Goal: Information Seeking & Learning: Learn about a topic

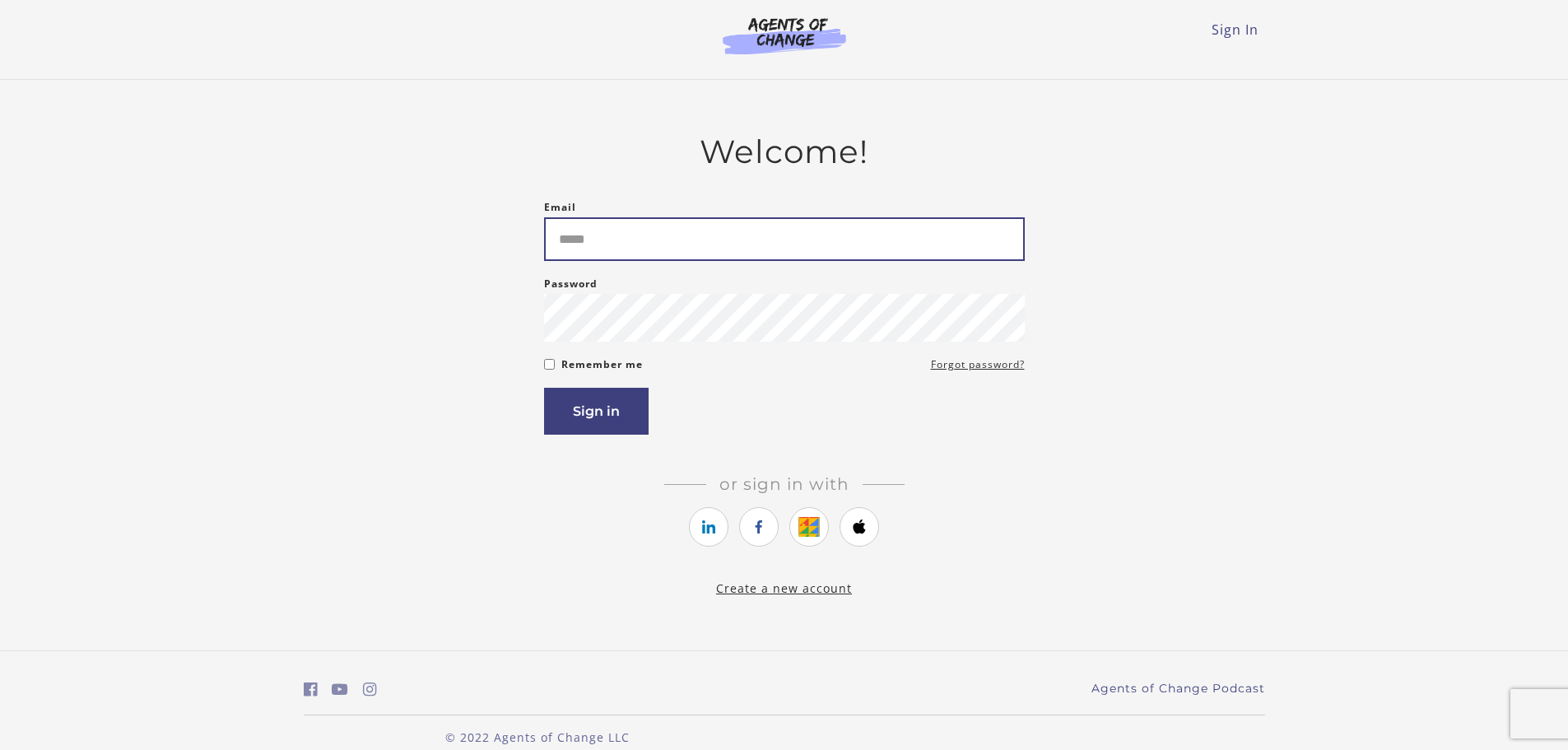
drag, startPoint x: 0, startPoint y: 0, endPoint x: 710, endPoint y: 232, distance: 746.9
click at [710, 232] on input "Email" at bounding box center [784, 238] width 481 height 44
type input "**********"
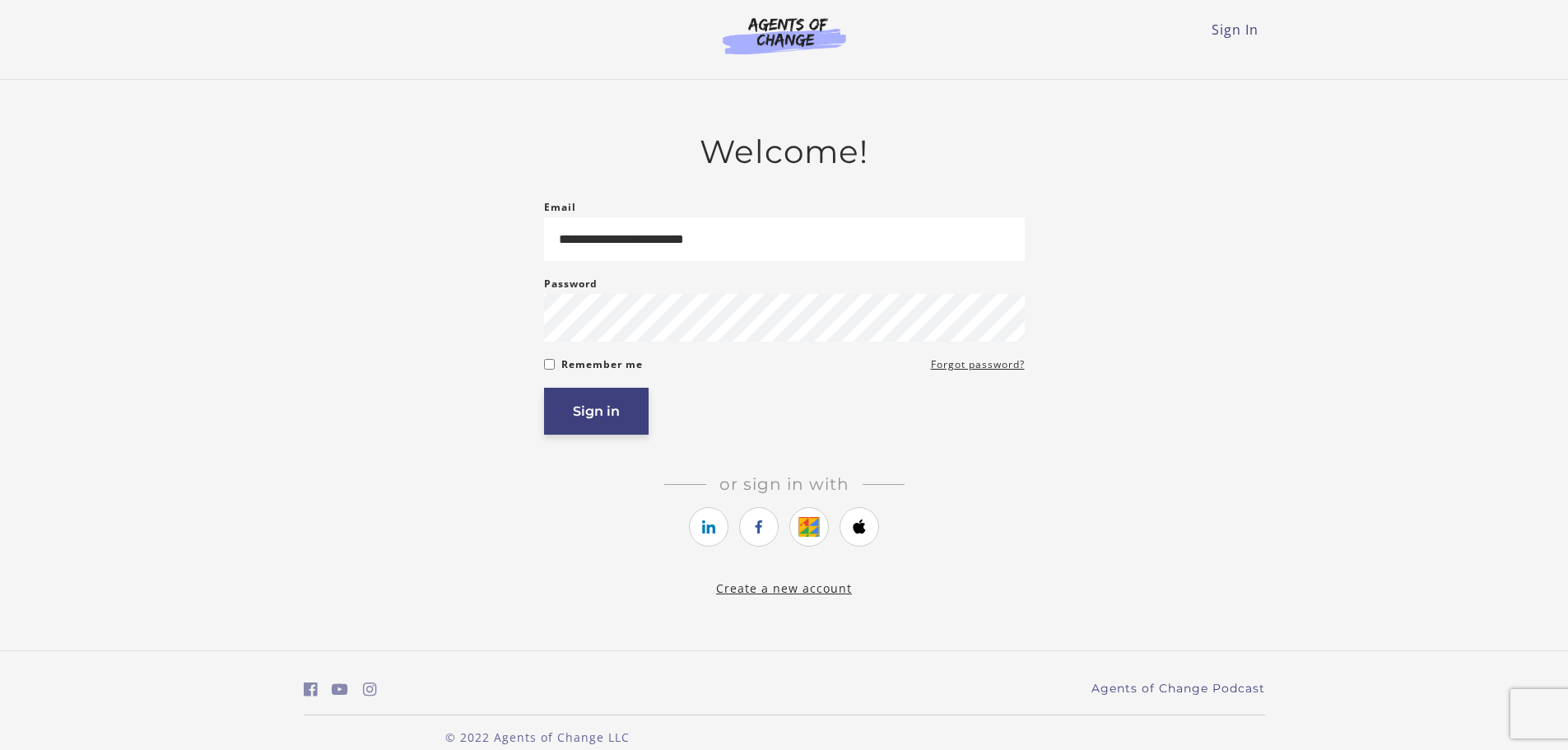
click at [579, 433] on button "Sign in" at bounding box center [595, 411] width 104 height 47
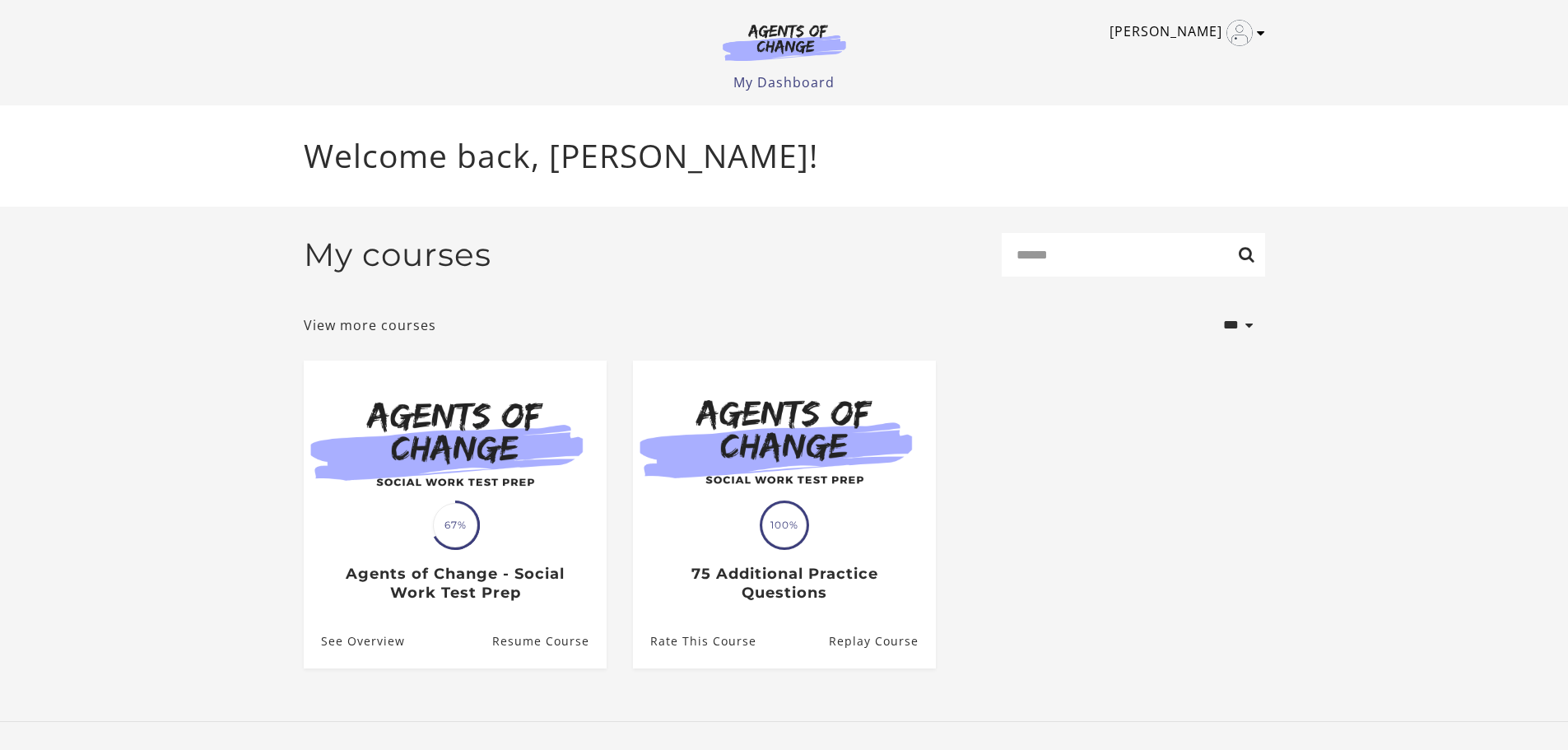
click at [1246, 39] on img "Toggle menu" at bounding box center [1239, 32] width 26 height 26
click at [1226, 54] on link "My Account" at bounding box center [1196, 59] width 145 height 28
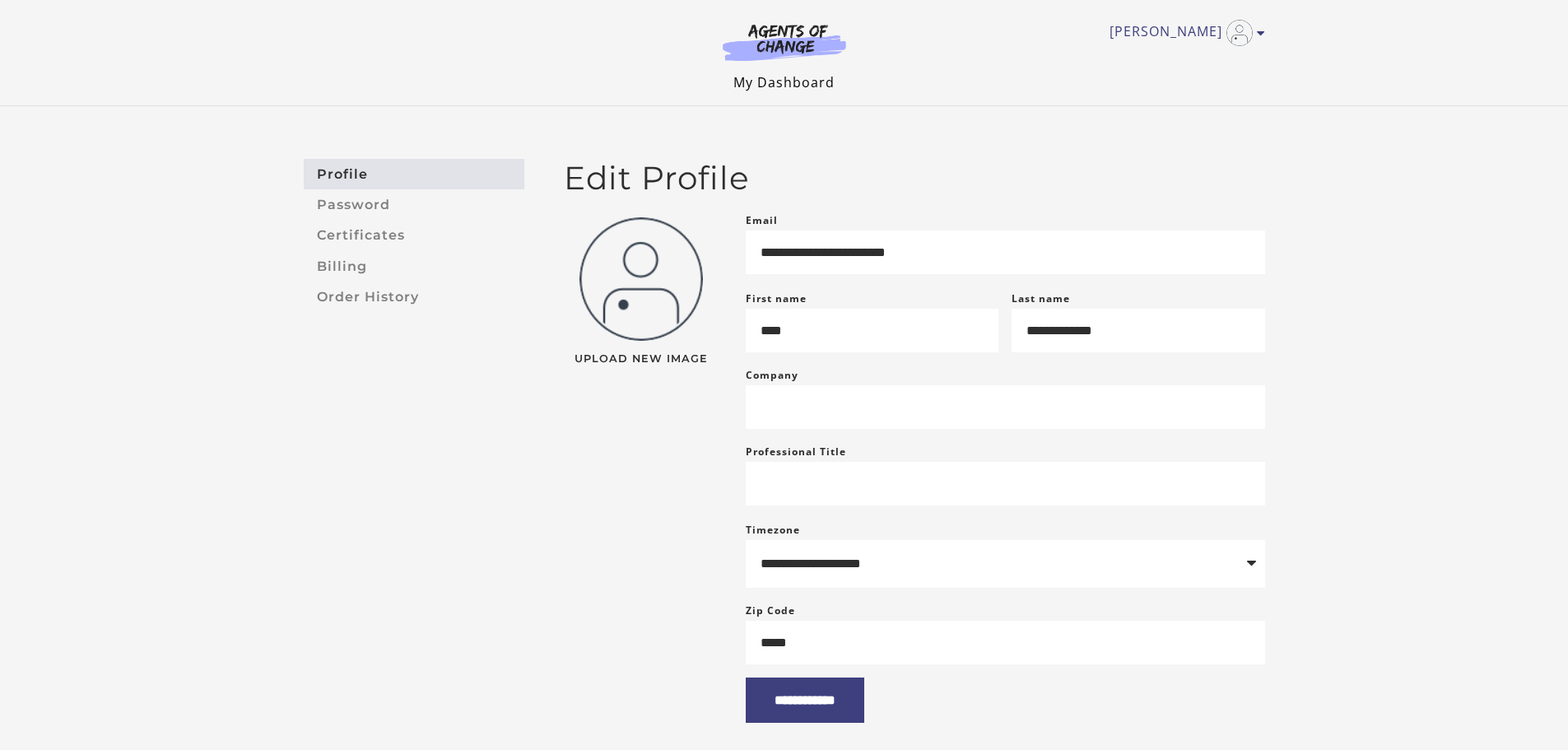
click at [784, 88] on link "My Dashboard" at bounding box center [784, 82] width 101 height 18
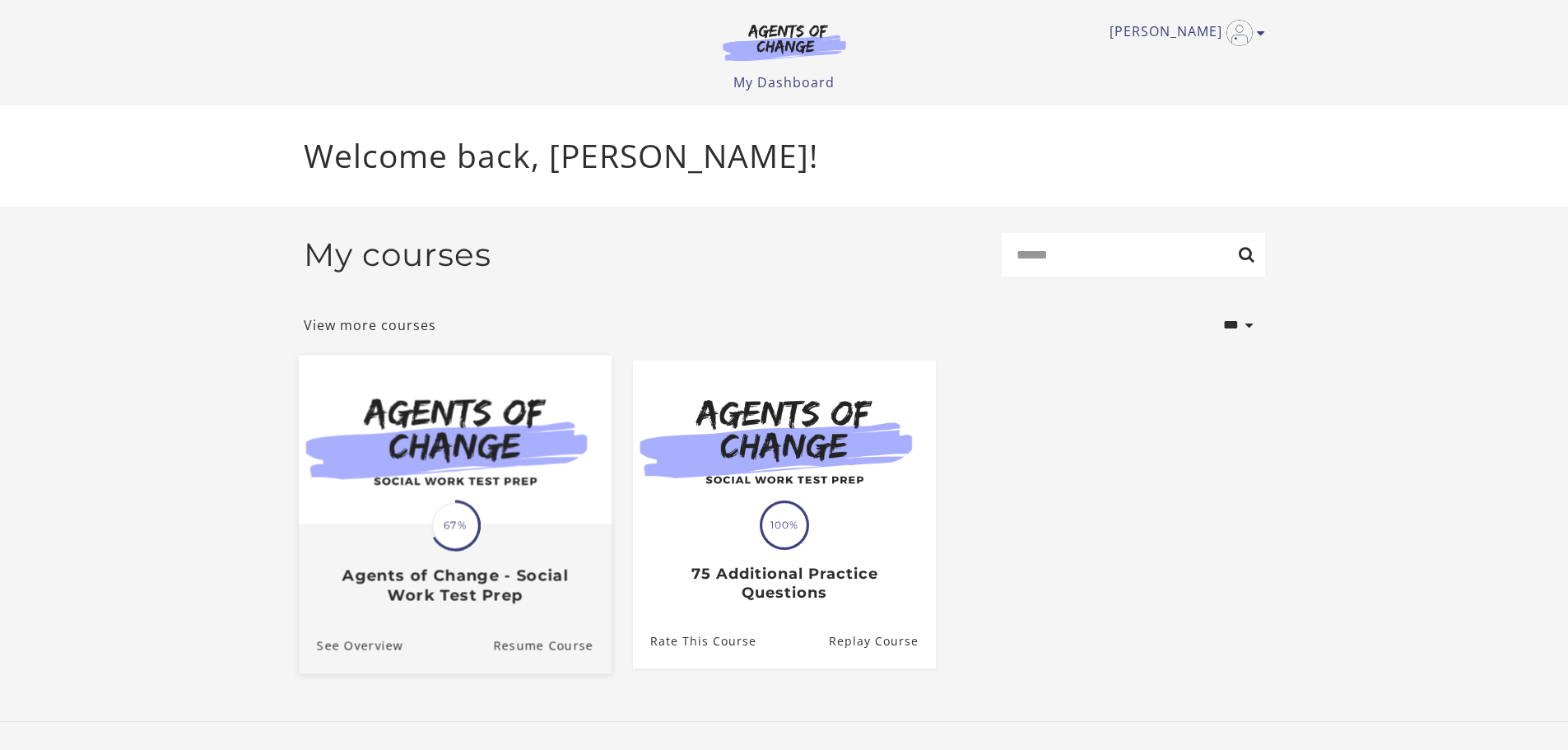
click at [490, 556] on div "Translation missing: en.liquid.partials.dashboard_course_card.progress_descript…" at bounding box center [454, 564] width 313 height 79
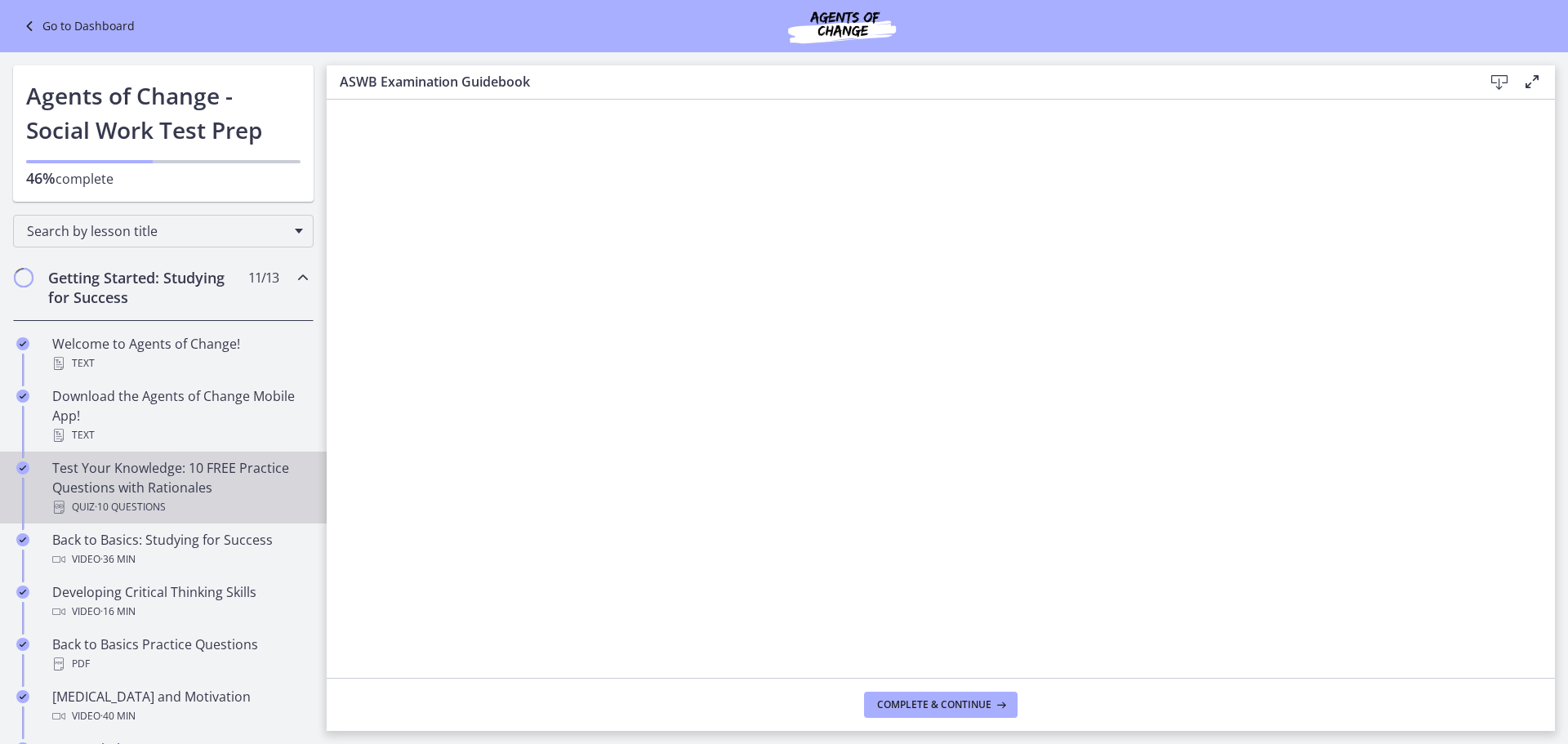
click at [231, 512] on div "Quiz · 10 Questions" at bounding box center [179, 507] width 255 height 19
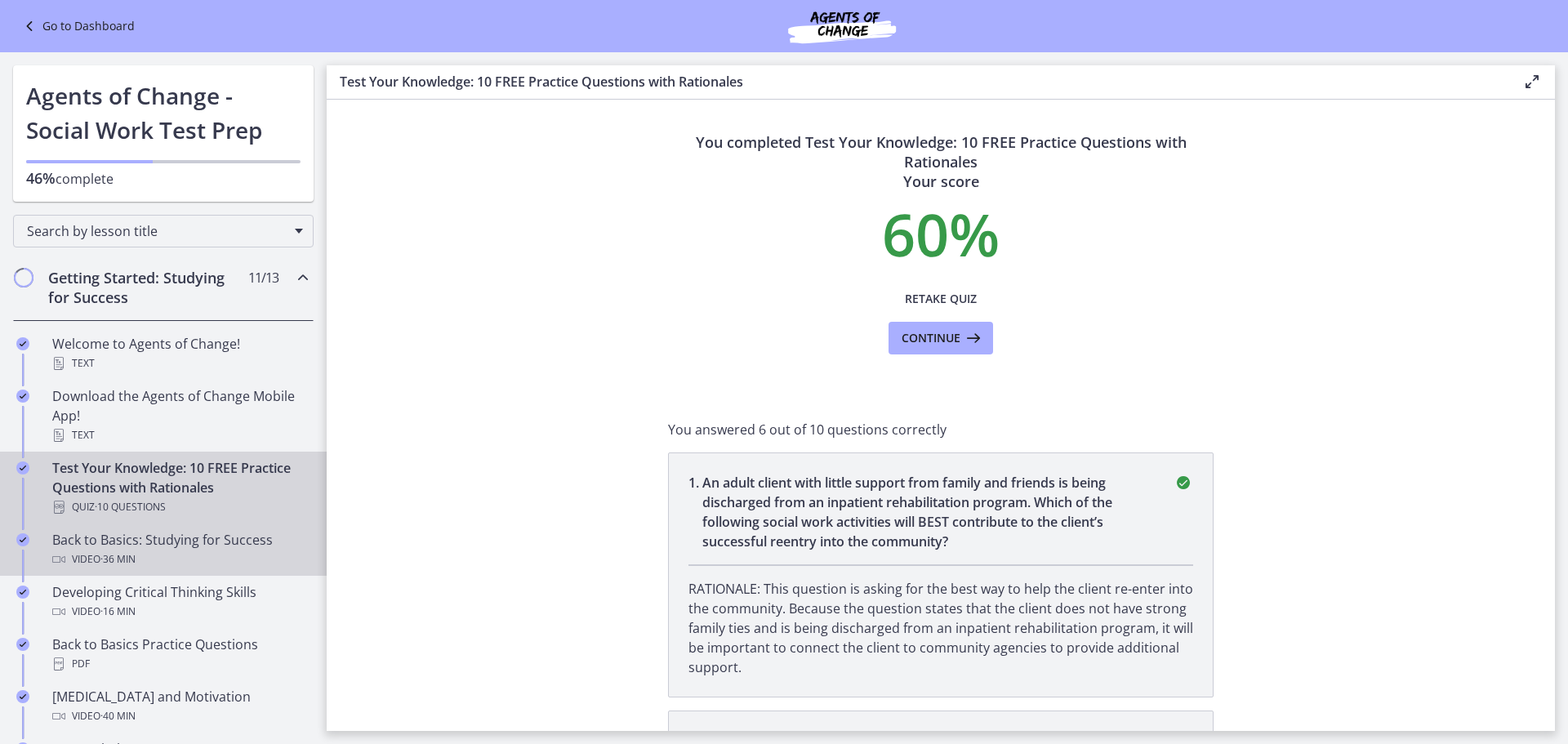
click at [118, 557] on span "· 36 min" at bounding box center [118, 560] width 35 height 19
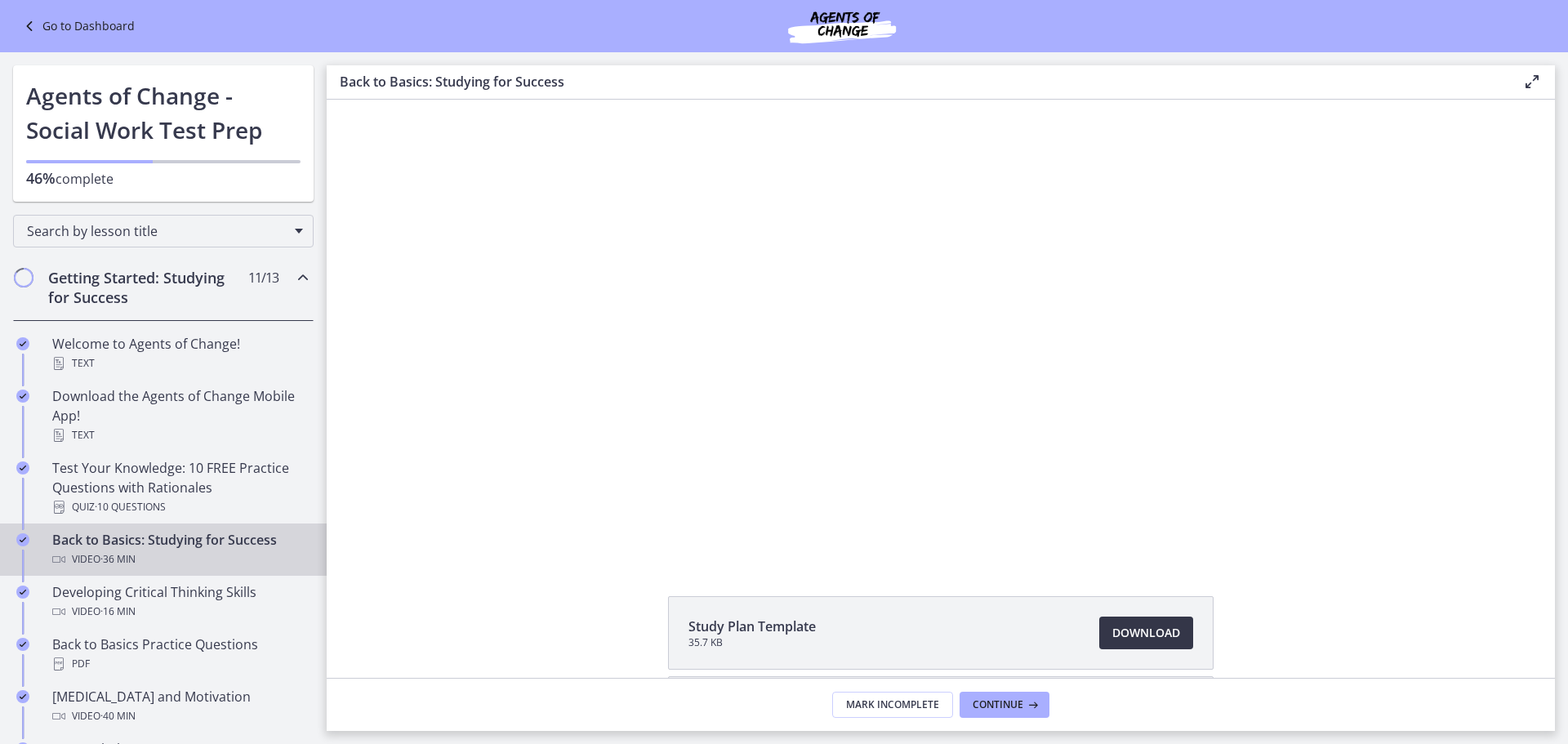
click at [1131, 626] on span "Download Opens in a new window" at bounding box center [1146, 633] width 68 height 19
click at [194, 561] on div "Video · 36 min" at bounding box center [179, 560] width 255 height 19
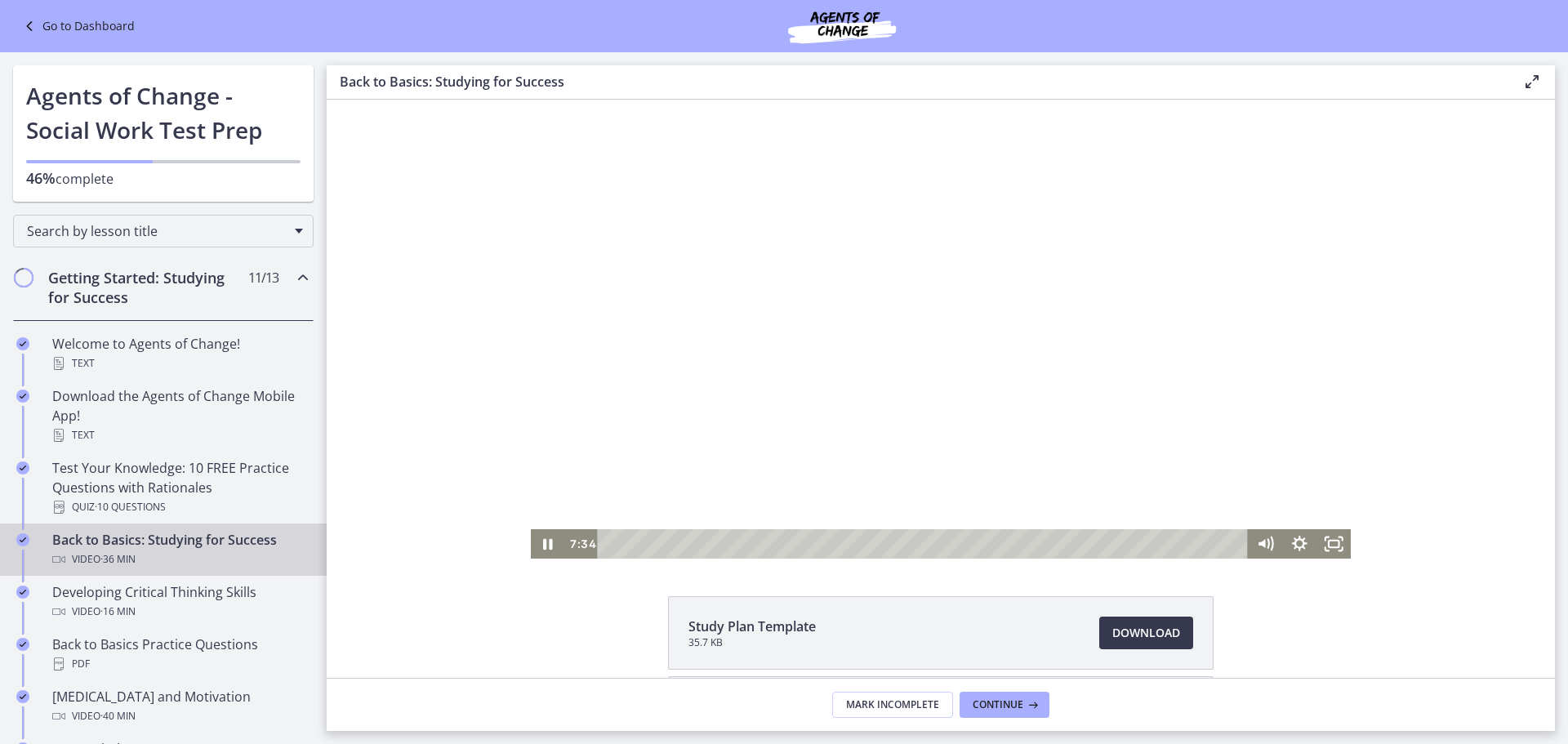
drag, startPoint x: 1340, startPoint y: 311, endPoint x: 1334, endPoint y: 387, distance: 76.2
click at [1334, 387] on div at bounding box center [941, 329] width 821 height 459
drag, startPoint x: 1343, startPoint y: 294, endPoint x: 1311, endPoint y: 412, distance: 122.3
click at [1311, 412] on div at bounding box center [941, 329] width 821 height 459
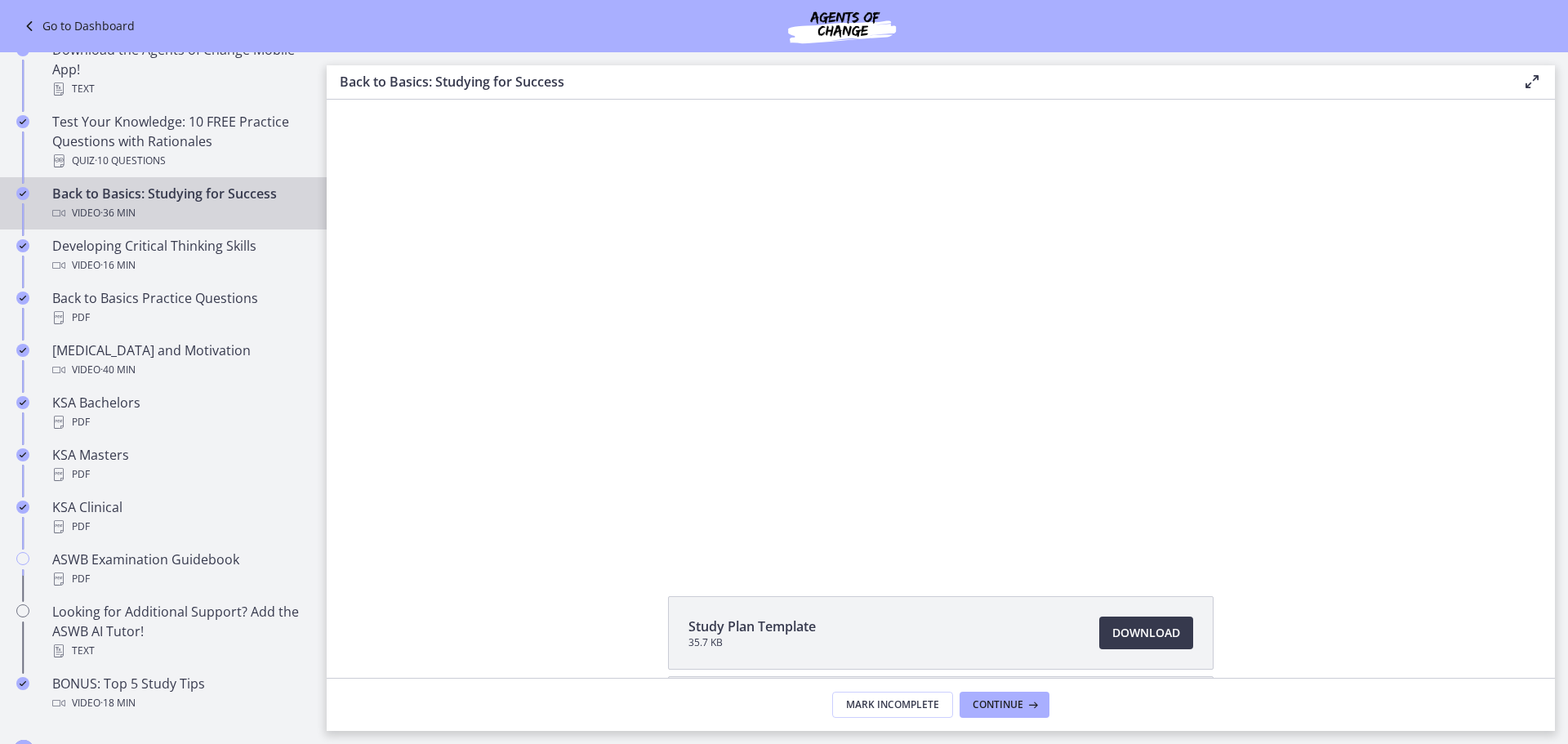
scroll to position [415, 0]
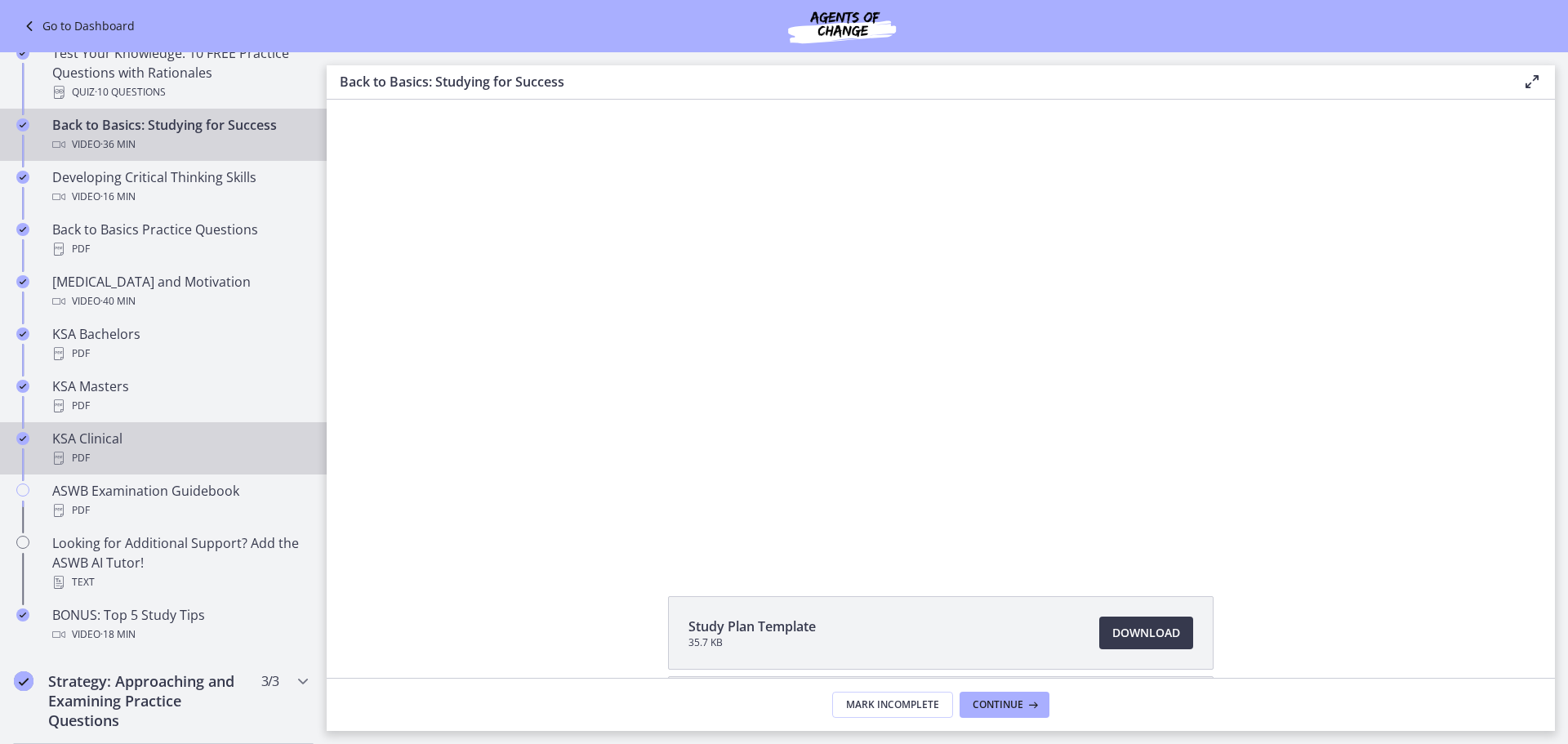
click at [127, 463] on div "PDF" at bounding box center [179, 458] width 255 height 19
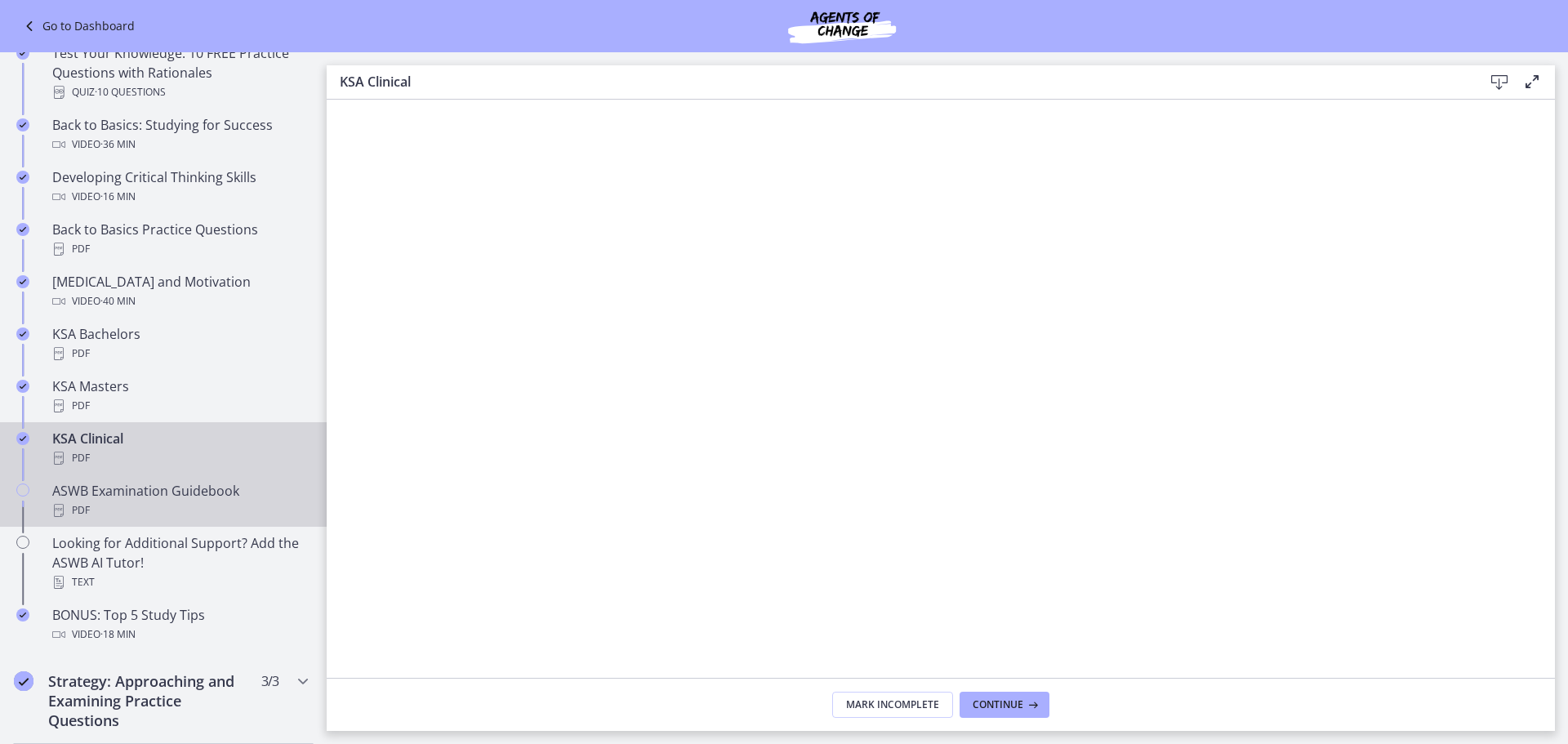
click at [203, 503] on div "PDF" at bounding box center [179, 510] width 255 height 19
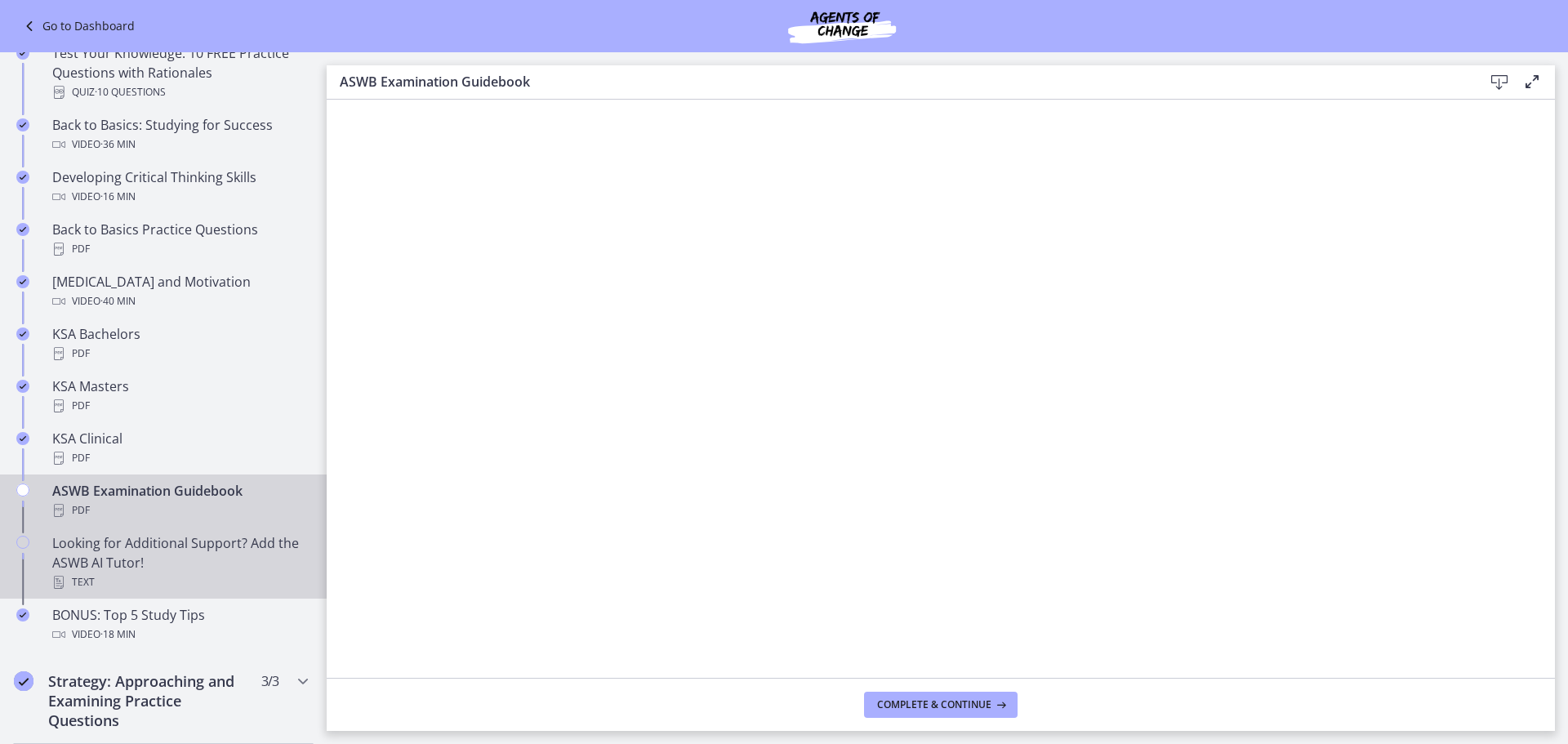
click at [186, 563] on div "Looking for Additional Support? Add the ASWB AI Tutor! Text" at bounding box center [179, 563] width 255 height 59
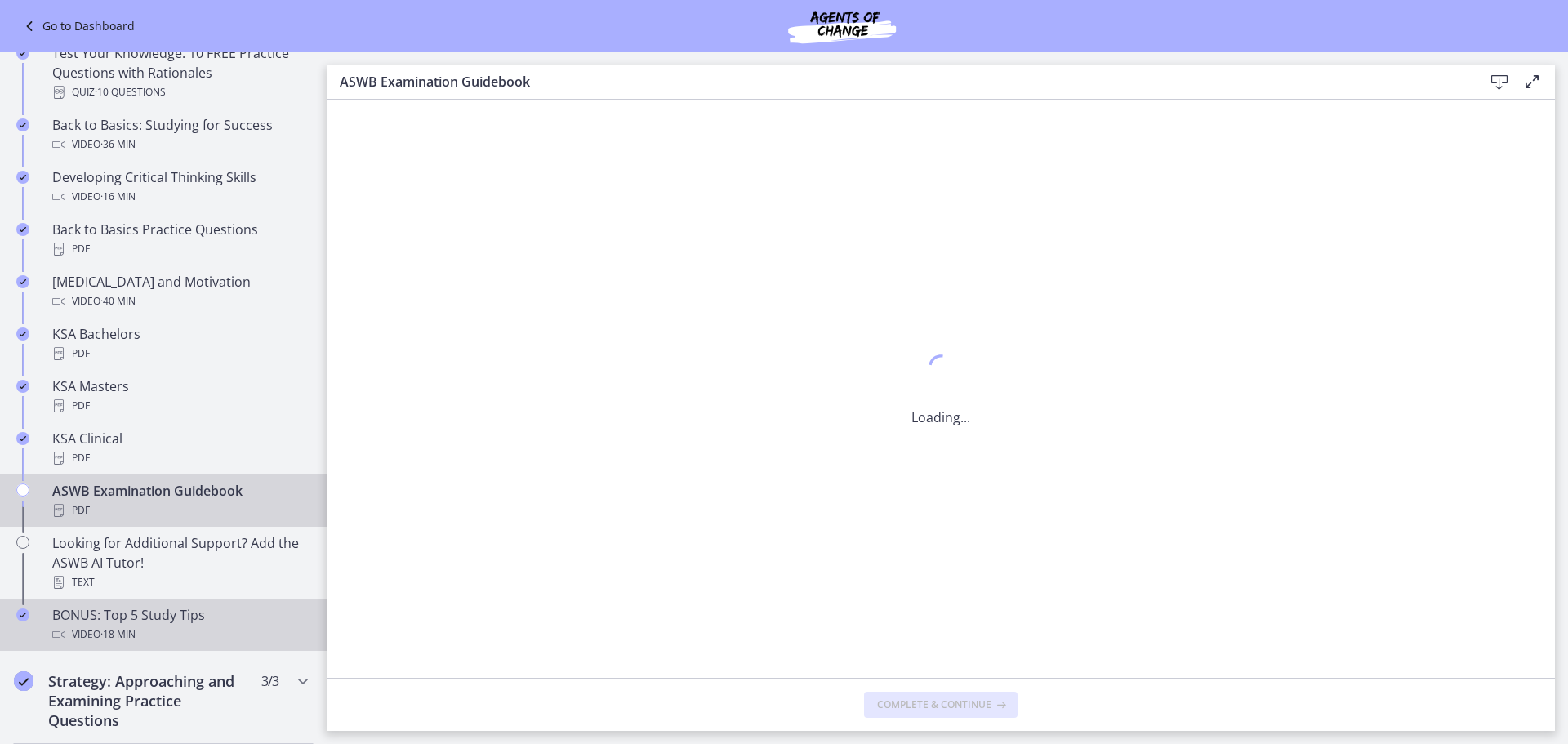
click at [188, 640] on div "Video · 18 min" at bounding box center [179, 634] width 255 height 19
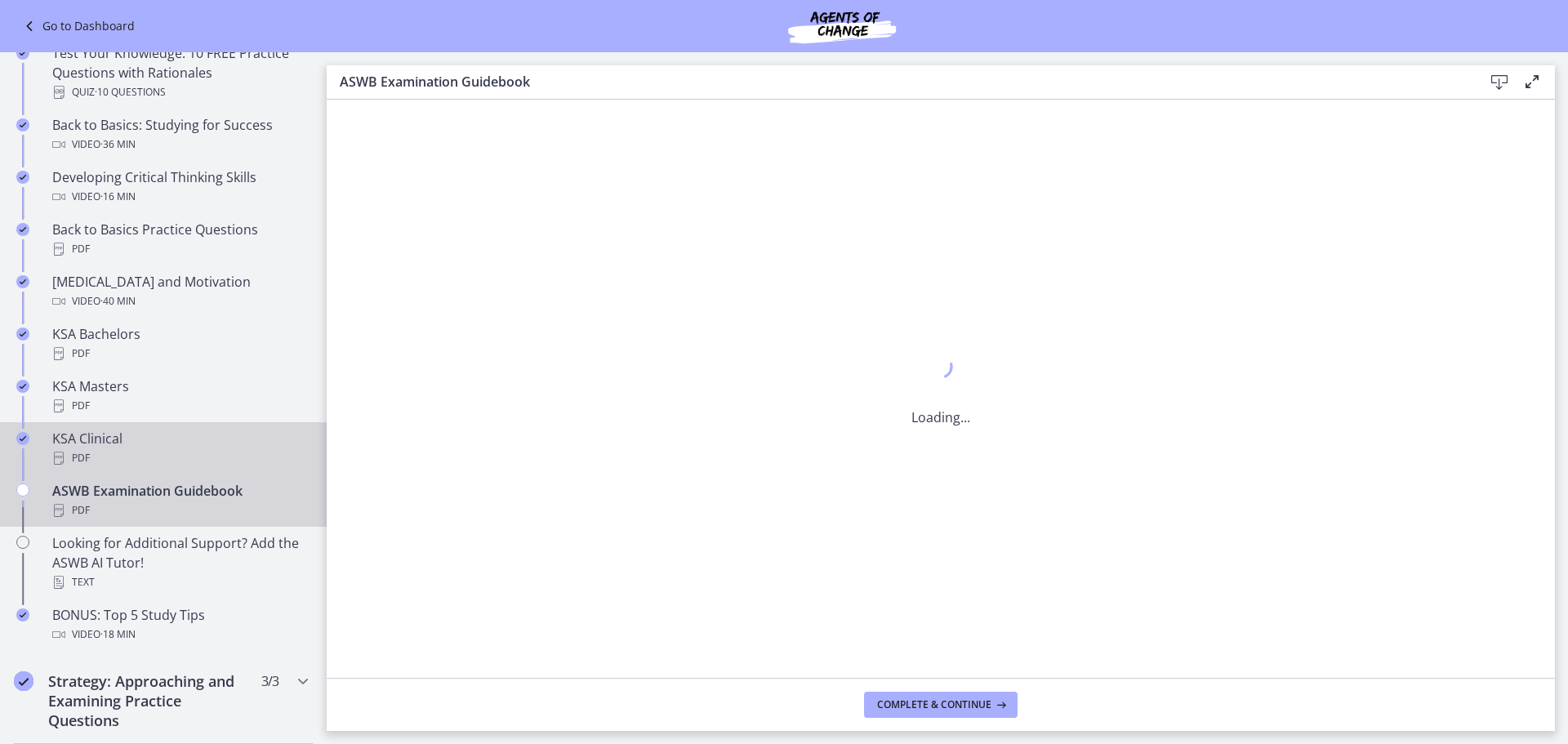
click at [98, 452] on div "PDF" at bounding box center [179, 458] width 255 height 19
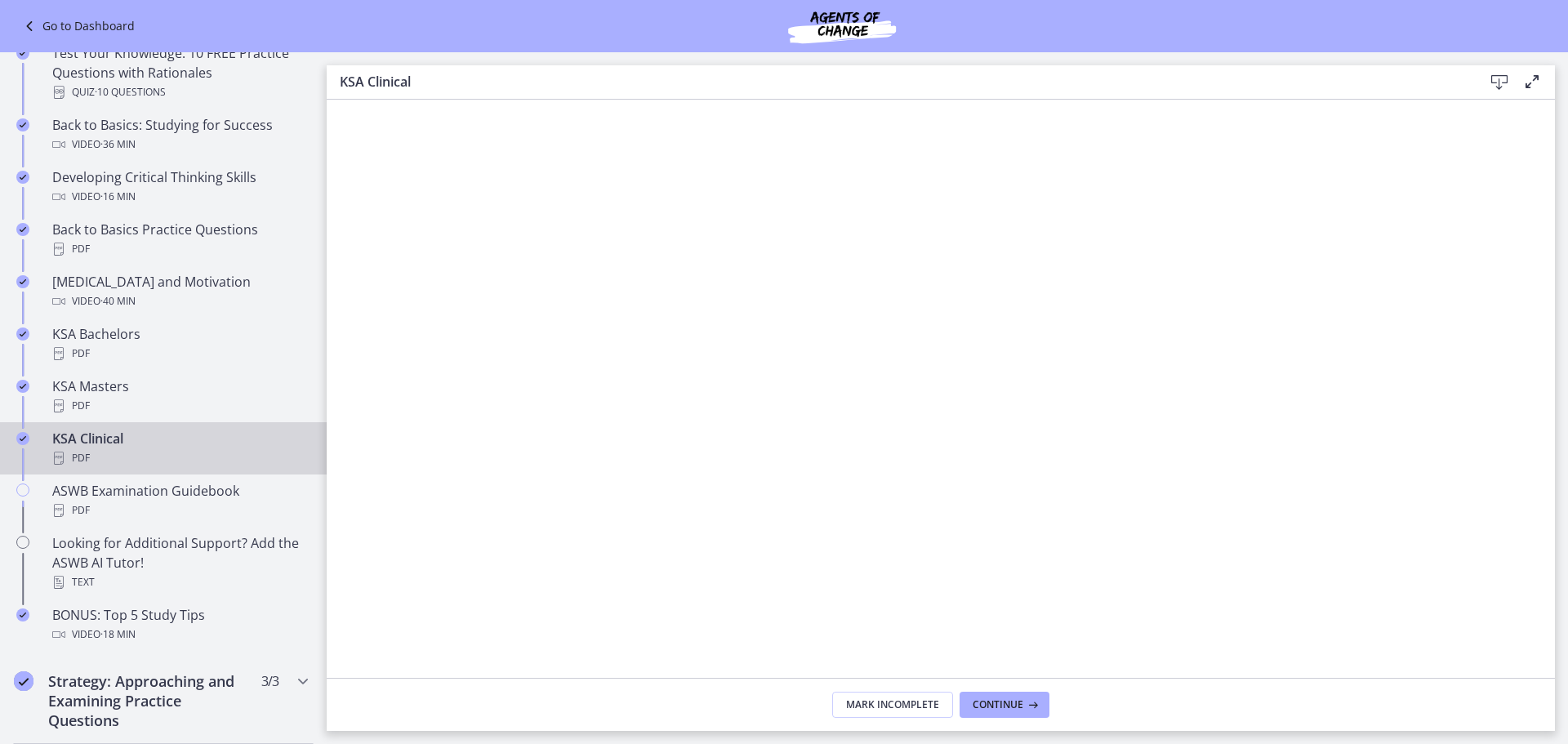
click at [98, 452] on div "PDF" at bounding box center [179, 458] width 255 height 19
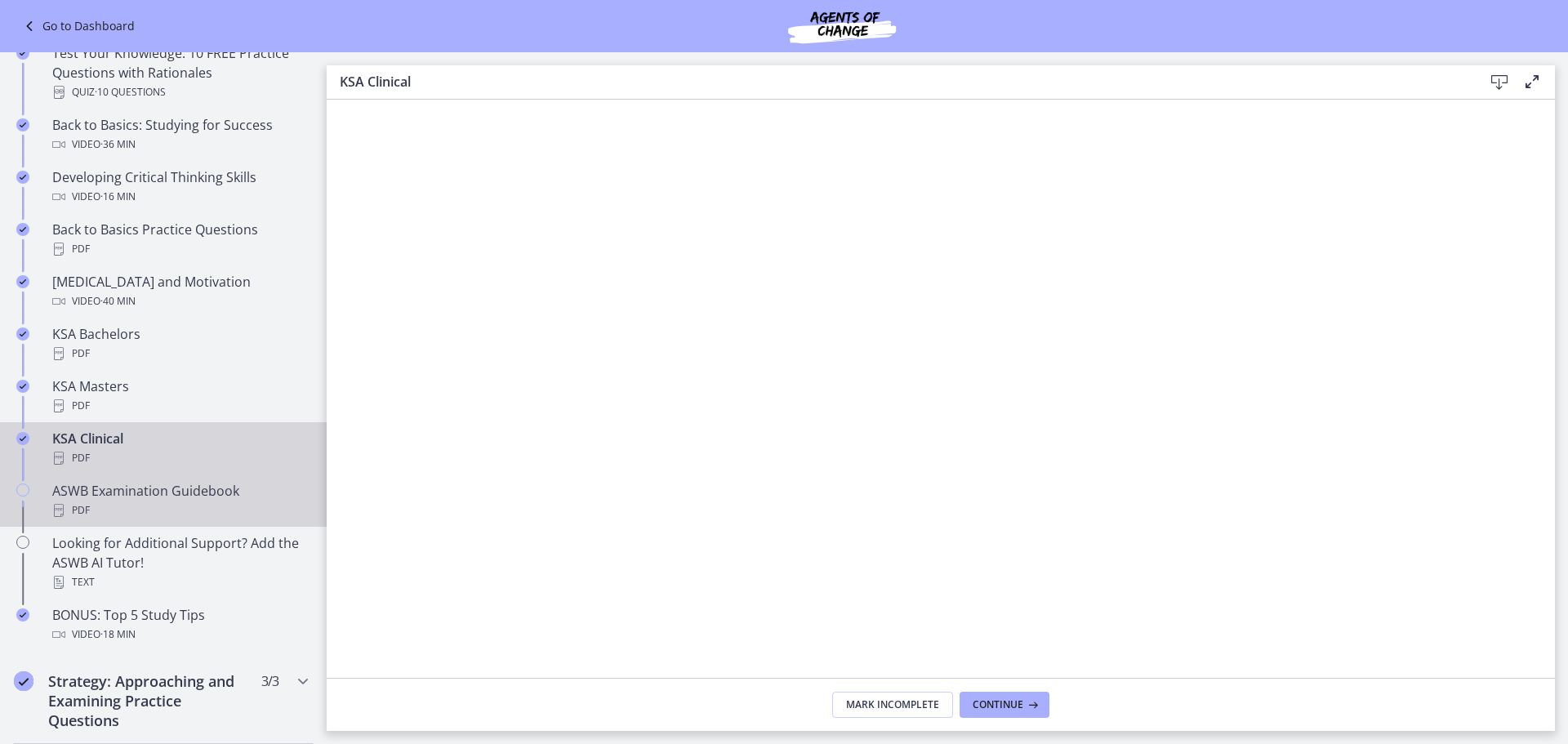
click at [118, 501] on div "PDF" at bounding box center [179, 510] width 255 height 19
click at [120, 456] on div "PDF" at bounding box center [179, 458] width 255 height 19
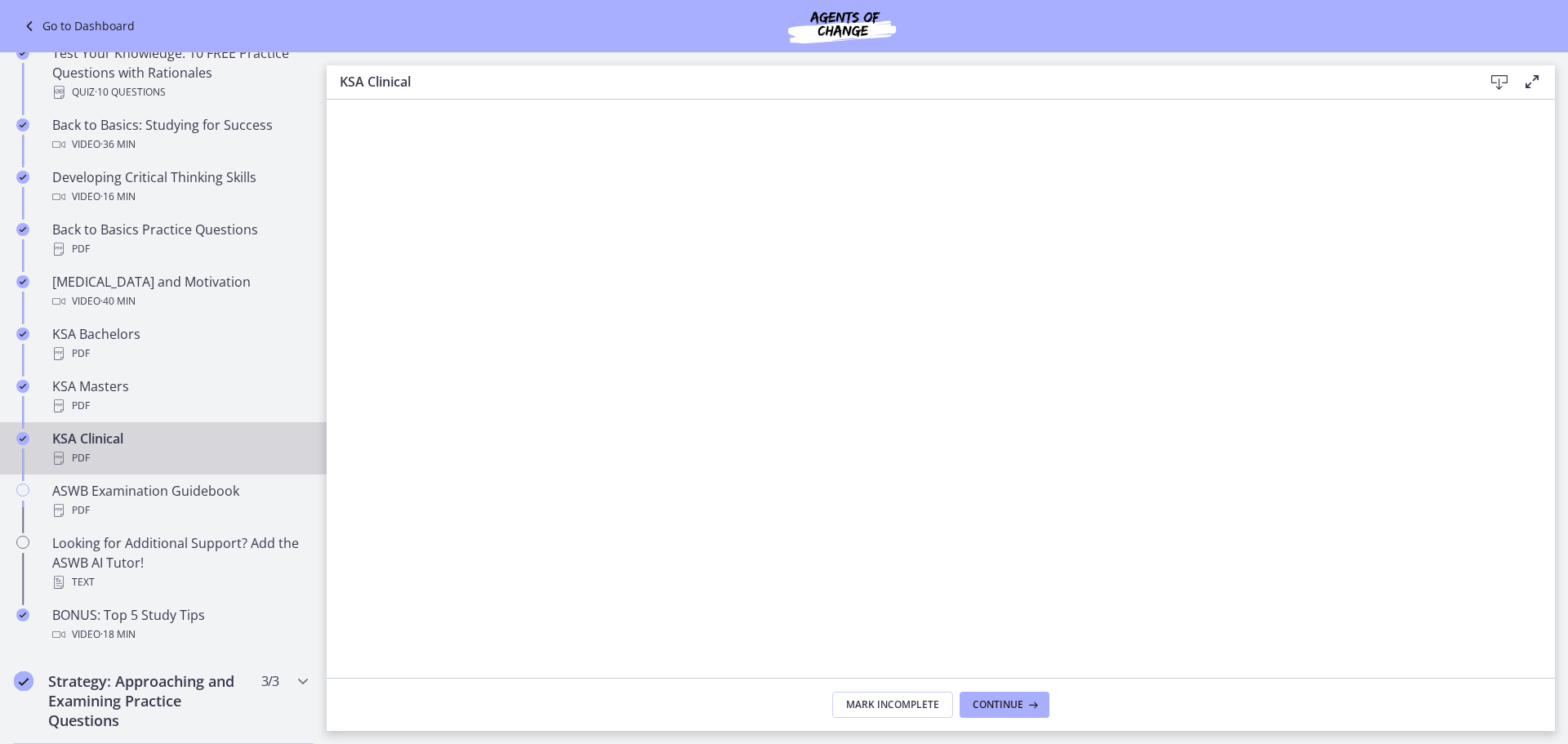
click at [1494, 77] on icon at bounding box center [1499, 82] width 19 height 19
click at [1528, 82] on icon at bounding box center [1532, 81] width 19 height 19
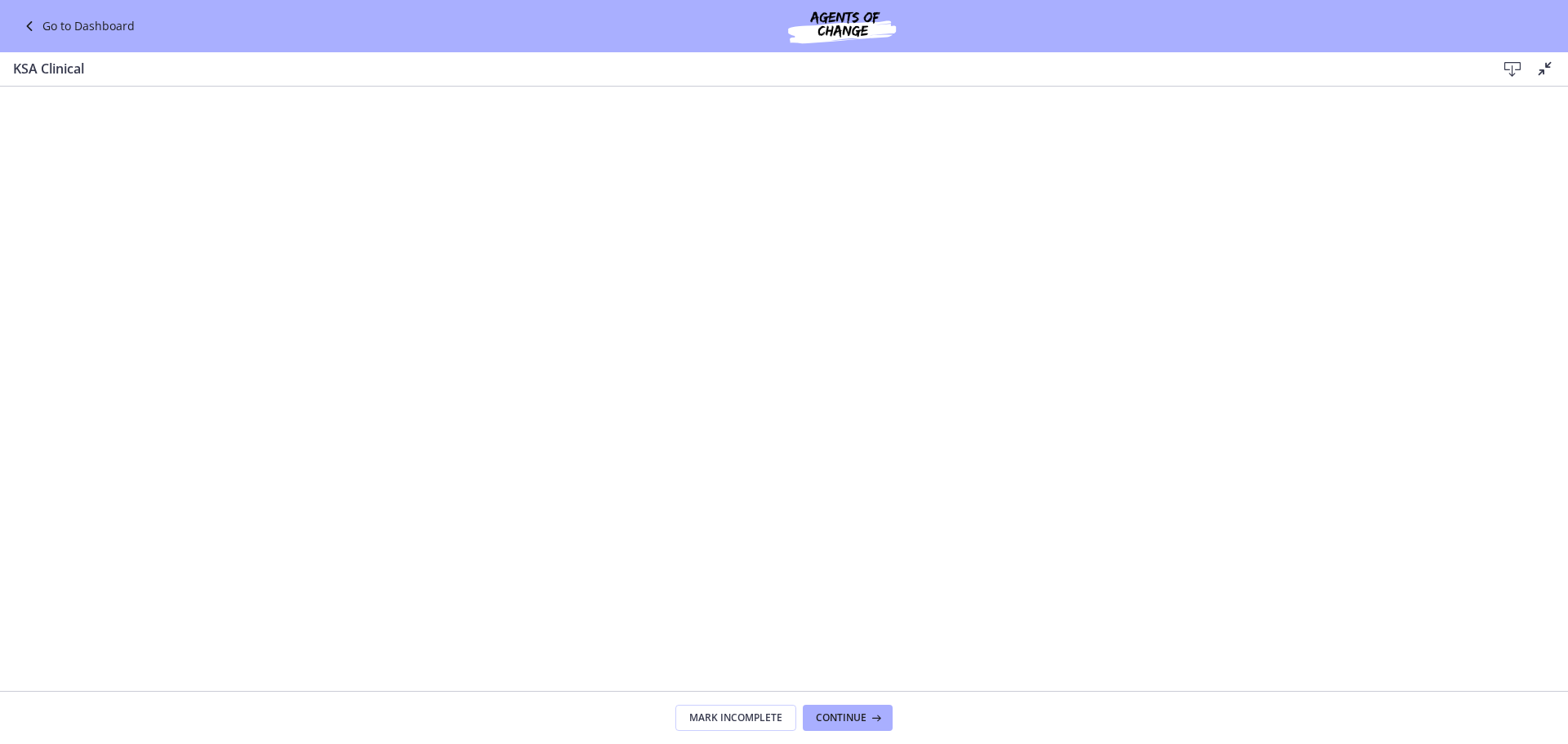
click at [1515, 66] on icon at bounding box center [1512, 69] width 19 height 19
click at [1548, 69] on icon at bounding box center [1545, 69] width 19 height 19
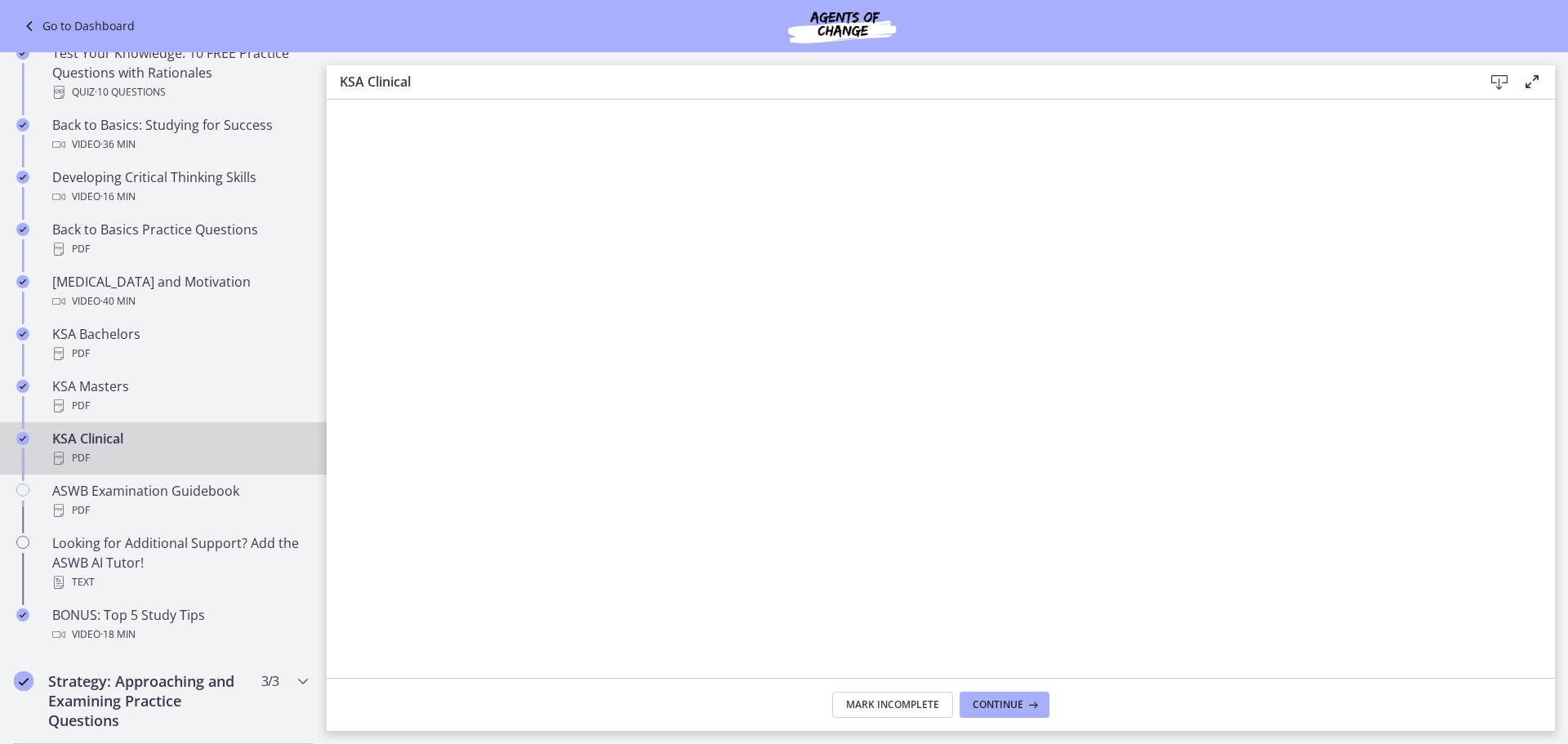
click at [1535, 83] on icon at bounding box center [1532, 81] width 19 height 19
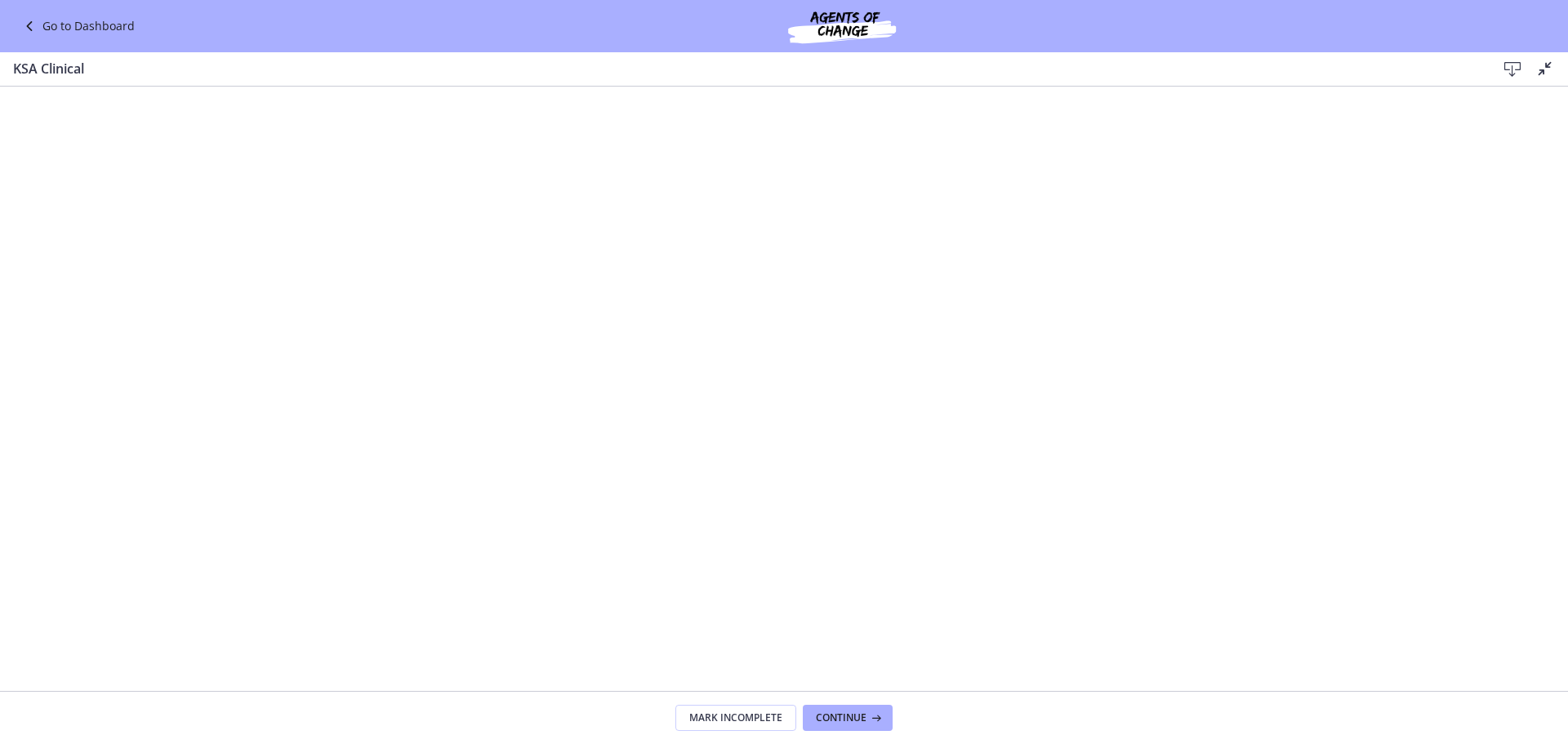
click at [1514, 77] on icon at bounding box center [1512, 69] width 19 height 19
click at [1539, 72] on icon at bounding box center [1545, 69] width 19 height 19
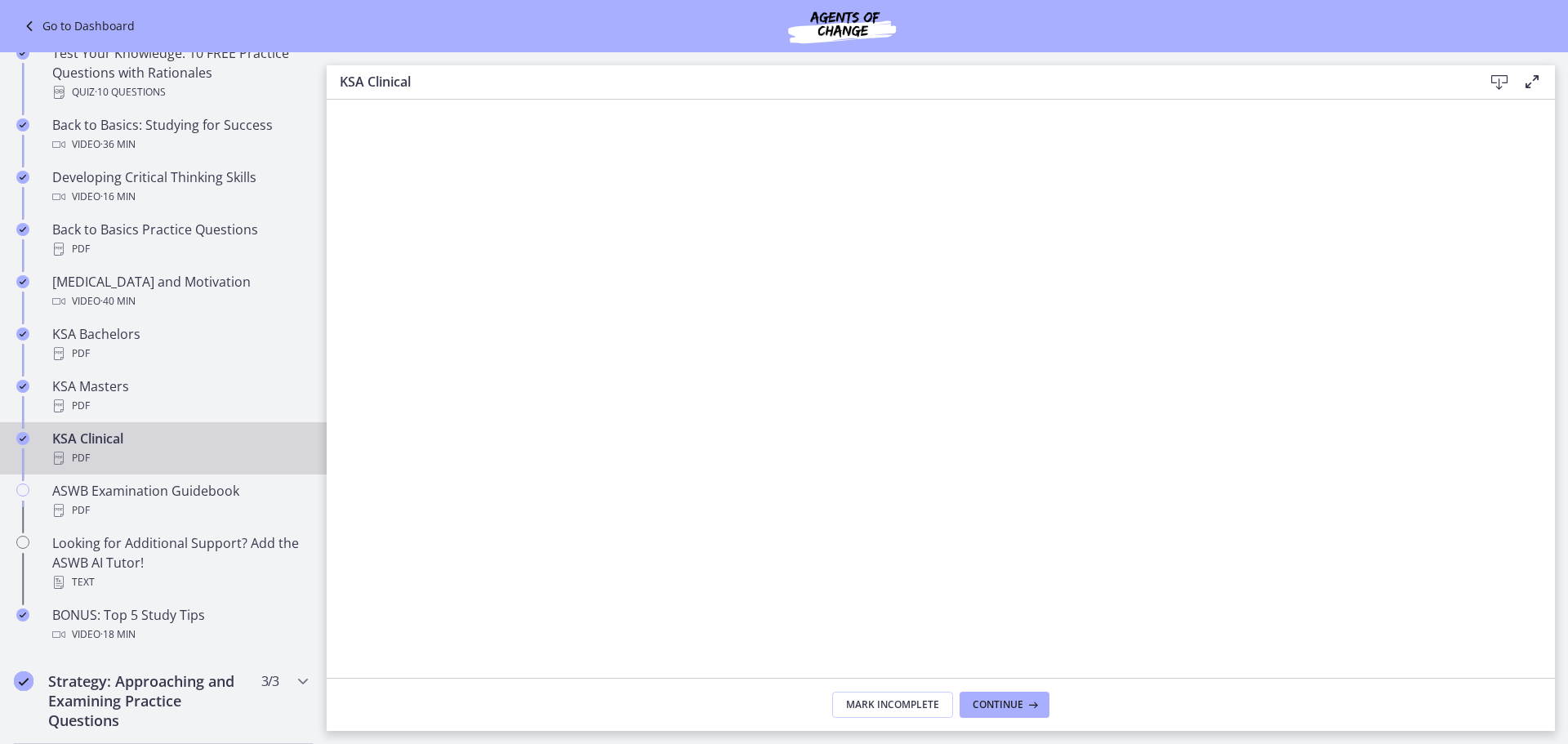
click at [1502, 82] on icon at bounding box center [1499, 82] width 19 height 19
